Goal: Task Accomplishment & Management: Use online tool/utility

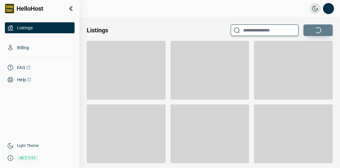
click at [254, 29] on input "text" at bounding box center [264, 30] width 68 height 12
paste input "**********"
type input "**********"
